Goal: Task Accomplishment & Management: Use online tool/utility

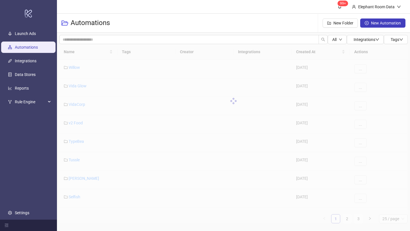
click at [346, 219] on div "Name Tags Creator Integrations Created At Actions Willow [DATE] ... Vida Glow […" at bounding box center [233, 133] width 348 height 179
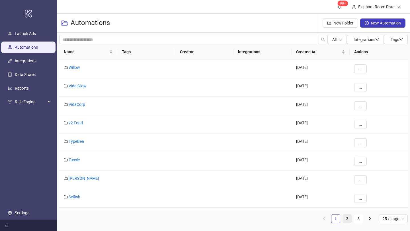
click at [346, 220] on link "2" at bounding box center [347, 218] width 9 height 9
click at [81, 161] on link "Bed Threads" at bounding box center [80, 160] width 22 height 5
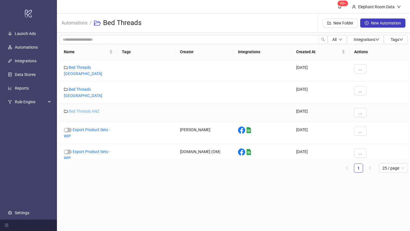
click at [84, 109] on link "Bed Threads ANZ" at bounding box center [84, 111] width 31 height 5
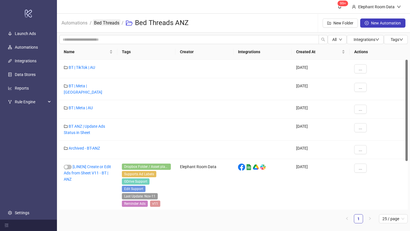
click at [116, 22] on link "Bed Threads" at bounding box center [107, 22] width 28 height 6
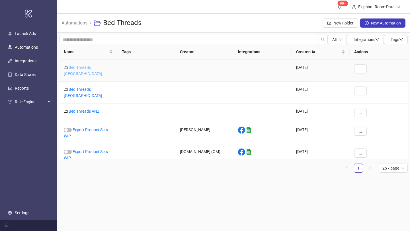
click at [92, 67] on link "Bed Threads [GEOGRAPHIC_DATA]" at bounding box center [83, 70] width 38 height 11
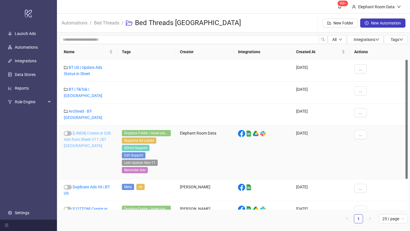
click at [98, 133] on link "[LINEN] Create or Edit Ads from Sheet V11 | BT [GEOGRAPHIC_DATA]" at bounding box center [87, 139] width 47 height 17
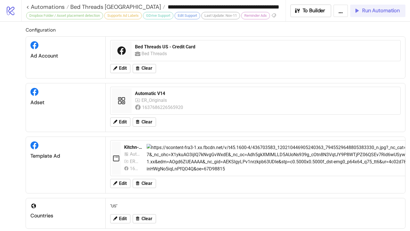
click at [376, 14] on span "Run Automation" at bounding box center [381, 10] width 38 height 7
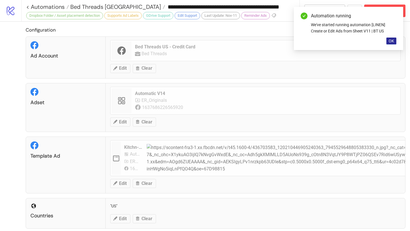
click at [391, 41] on span "OK" at bounding box center [390, 41] width 5 height 5
